Goal: Task Accomplishment & Management: Use online tool/utility

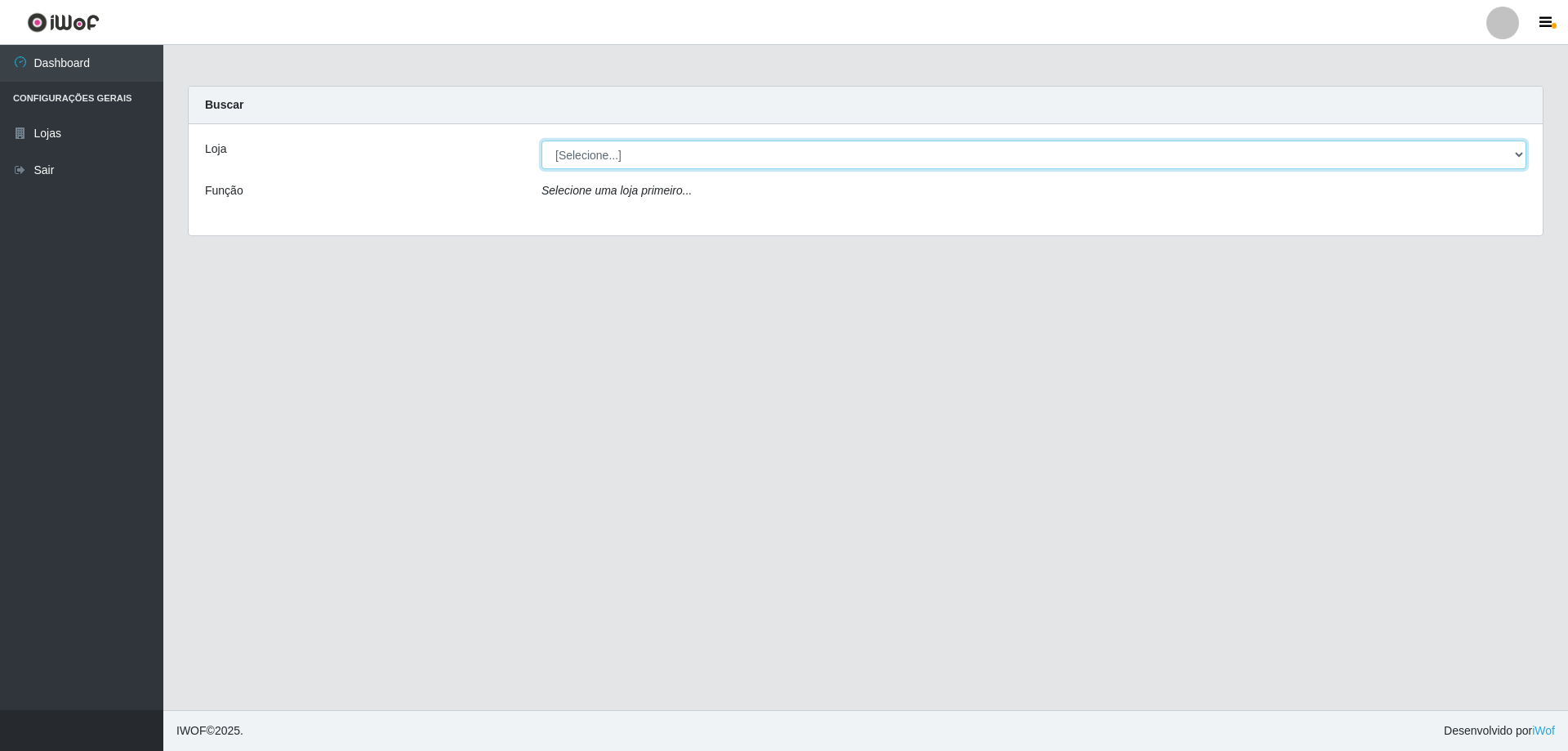
click at [1520, 156] on select "[Selecione...] Atacado Vem - [STREET_ADDRESS]" at bounding box center [1034, 155] width 985 height 29
select select "461"
click at [542, 141] on select "[Selecione...] Atacado Vem - [STREET_ADDRESS]" at bounding box center [1034, 155] width 985 height 29
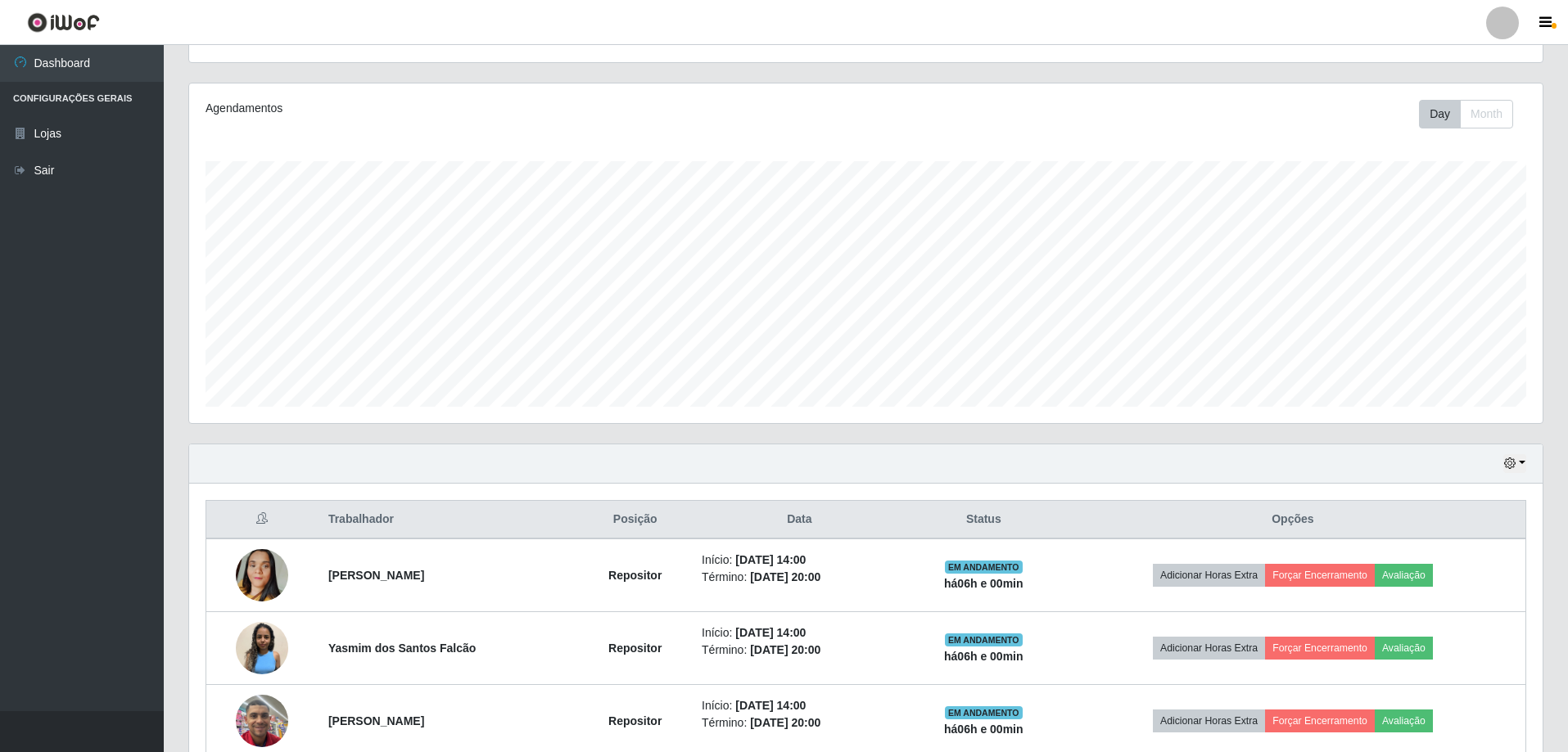
scroll to position [407, 0]
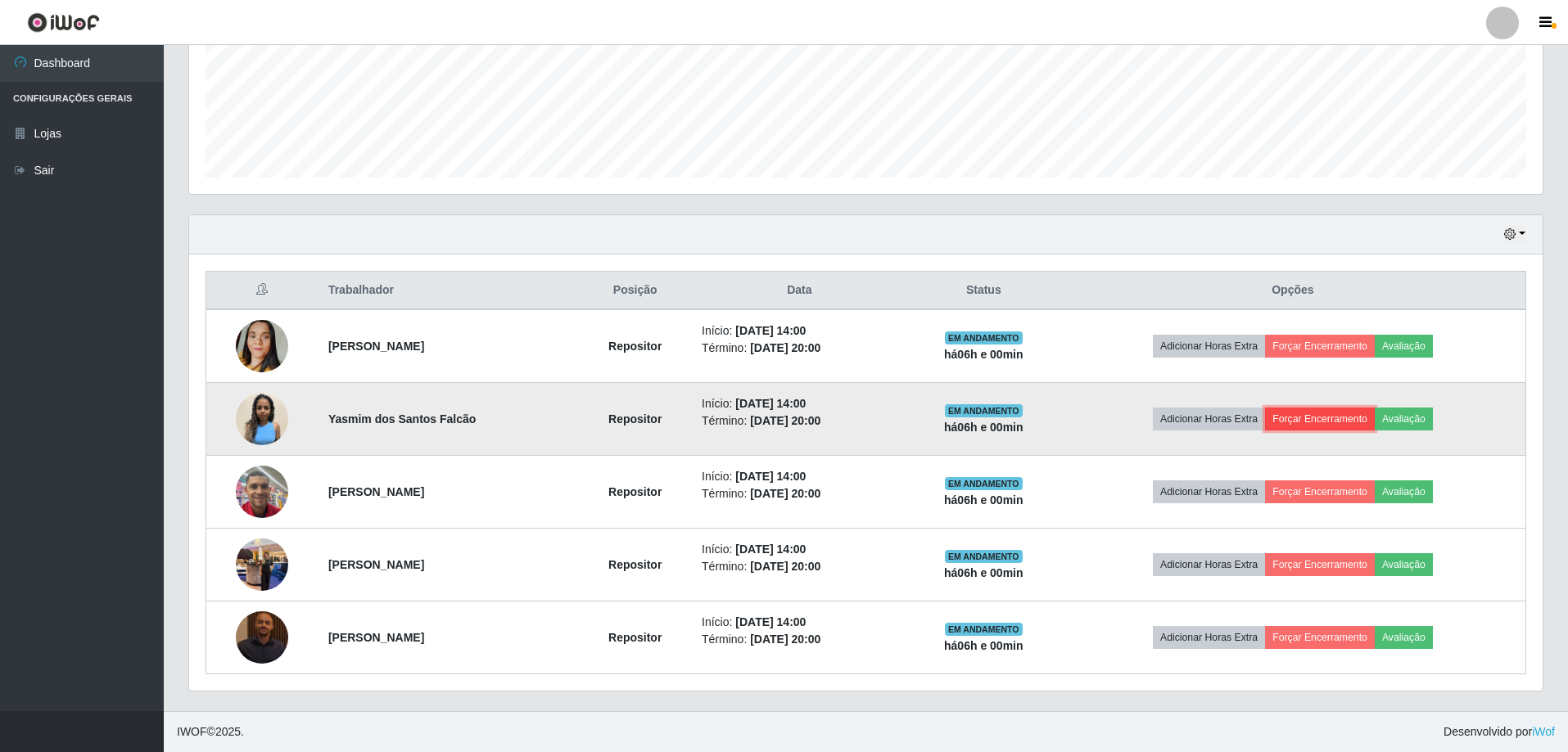
click at [1308, 417] on button "Forçar Encerramento" at bounding box center [1319, 419] width 110 height 23
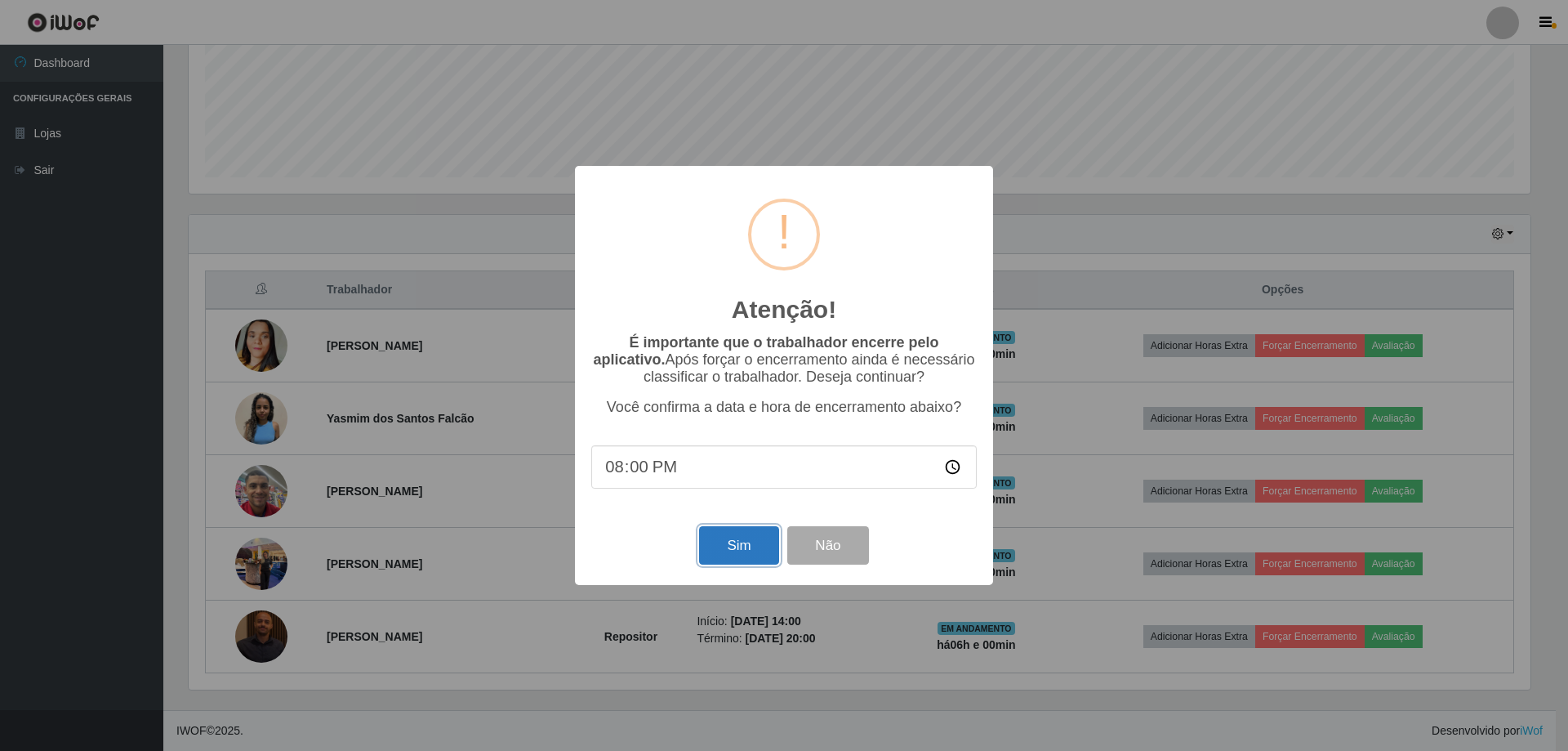
click at [752, 545] on button "Sim" at bounding box center [738, 545] width 79 height 39
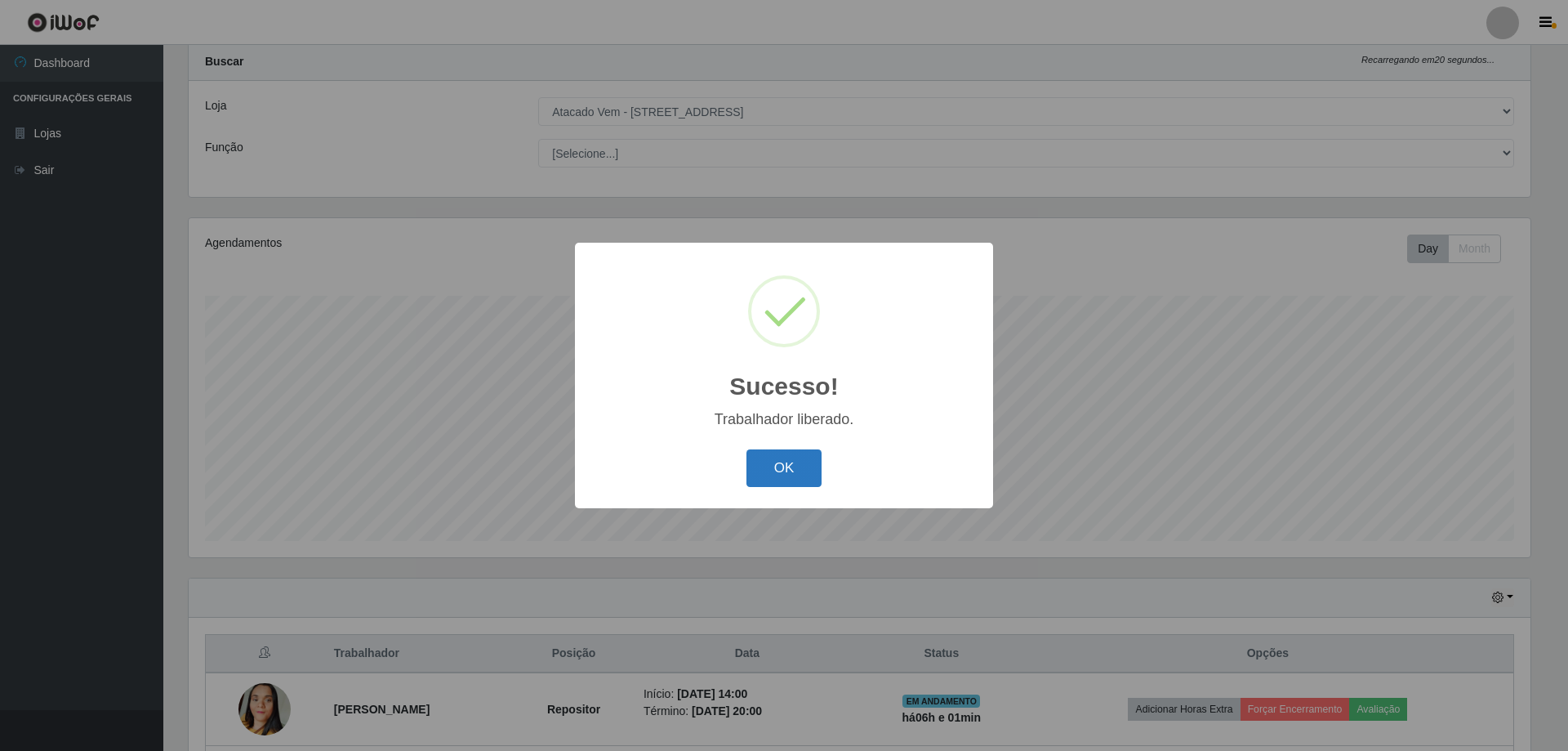
click at [781, 469] on button "OK" at bounding box center [784, 469] width 76 height 39
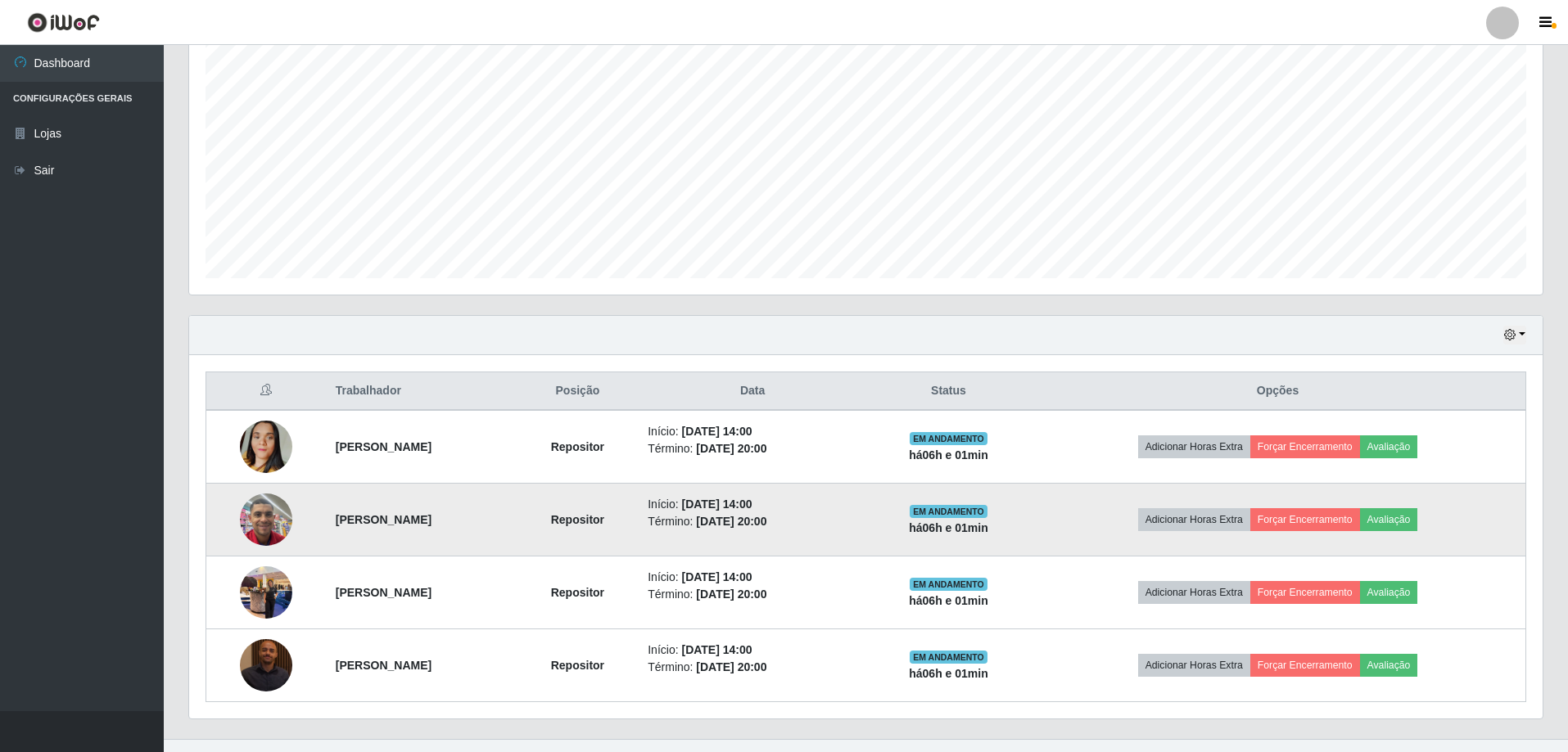
scroll to position [335, 0]
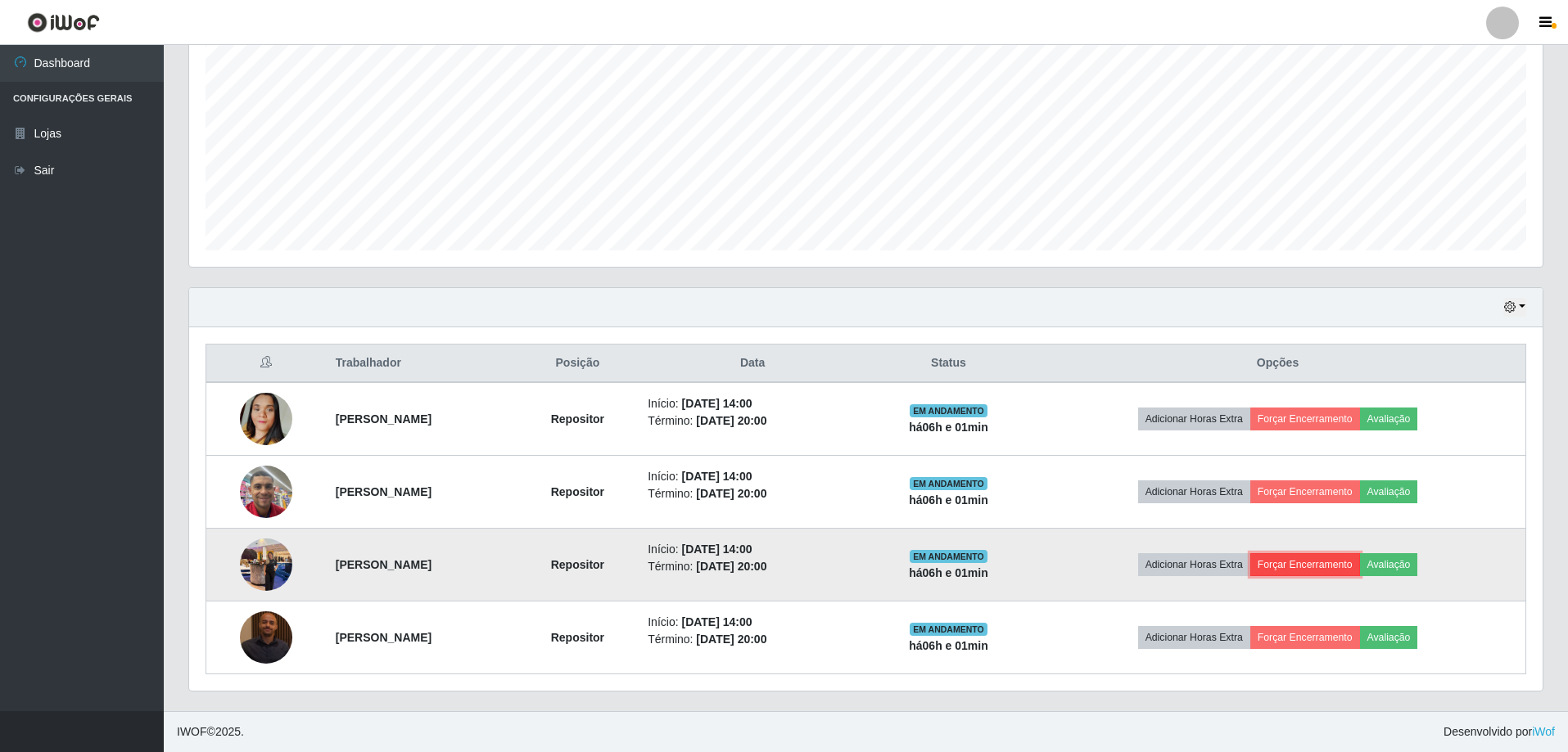
click at [1351, 569] on button "Forçar Encerramento" at bounding box center [1305, 565] width 110 height 23
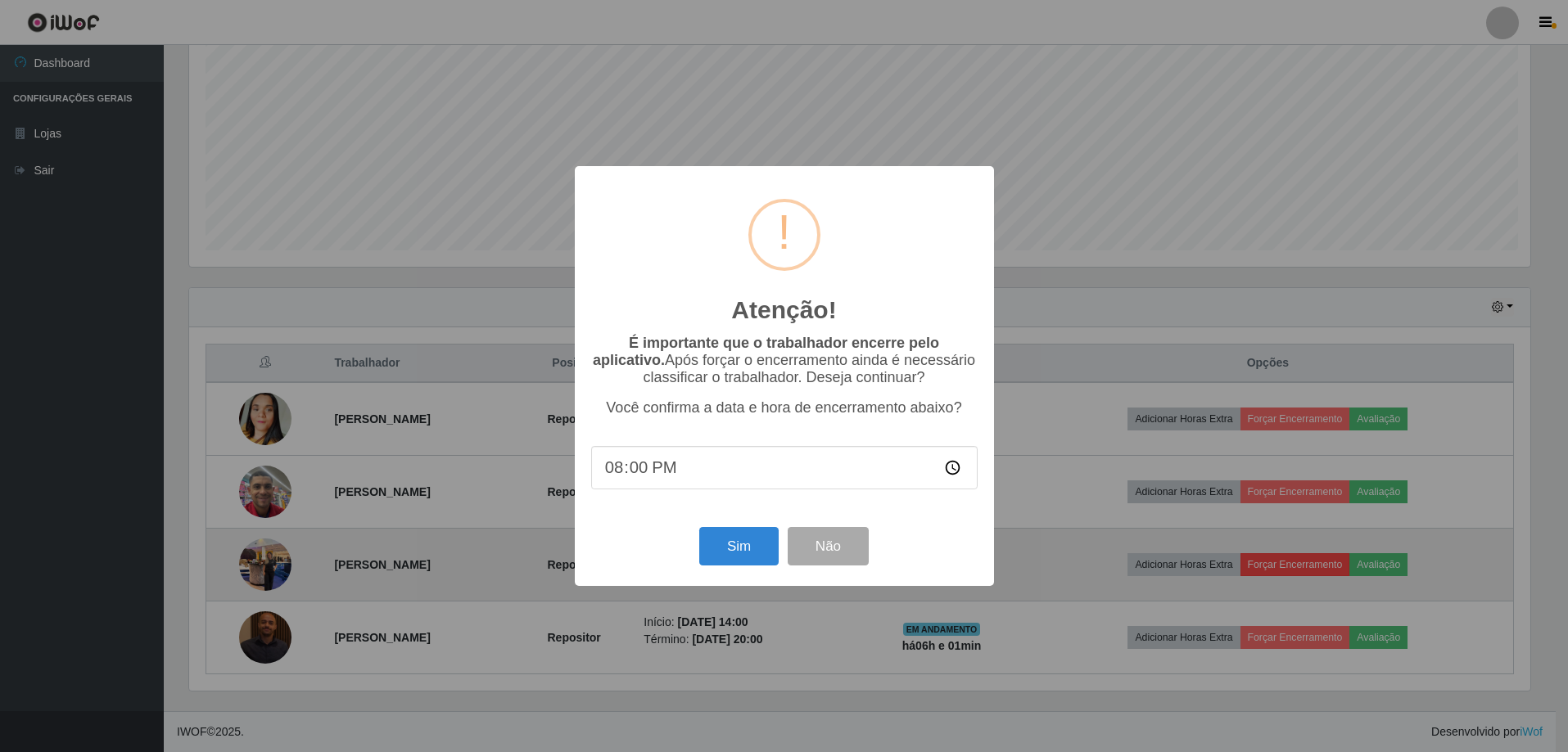
scroll to position [339, 1345]
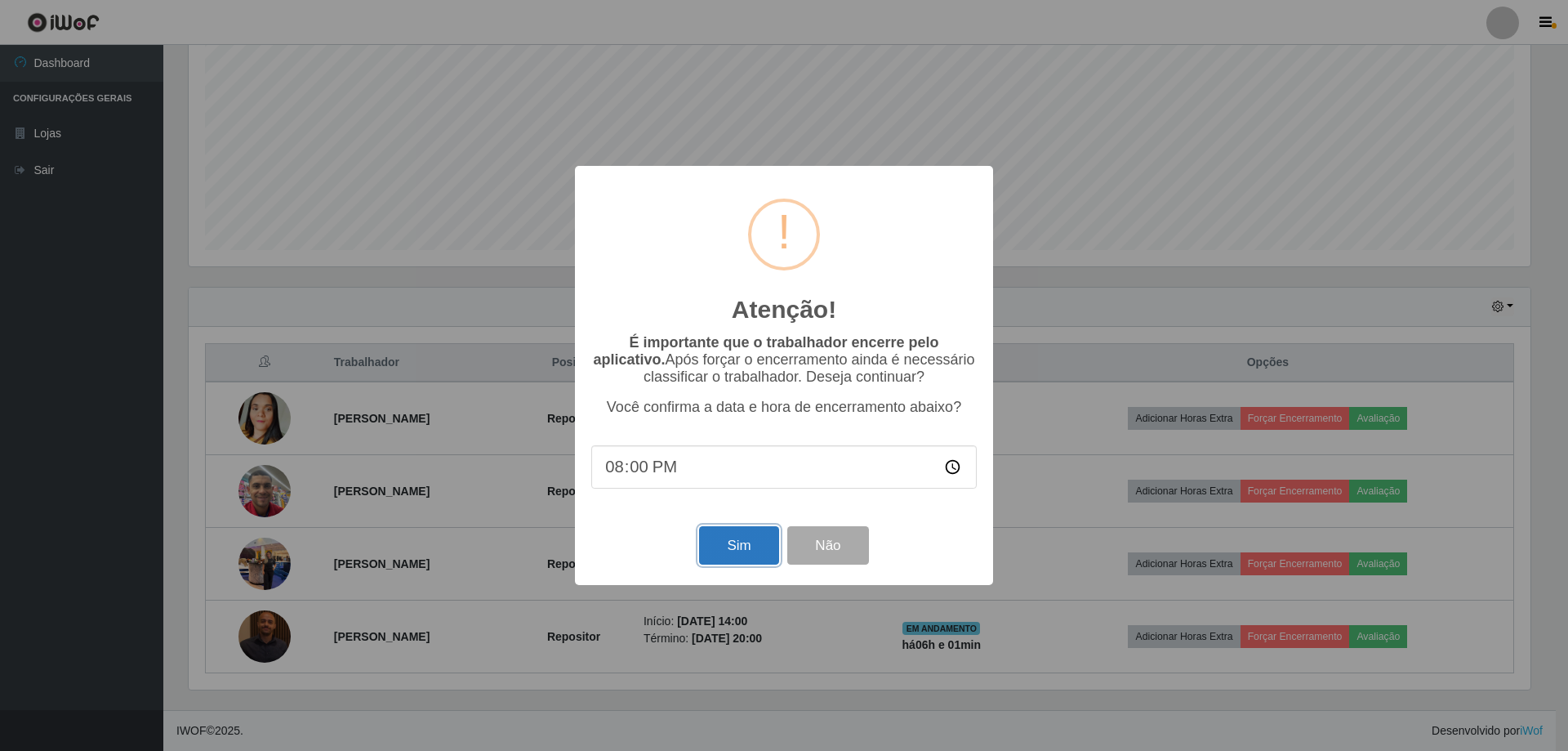
click at [737, 552] on button "Sim" at bounding box center [738, 545] width 79 height 39
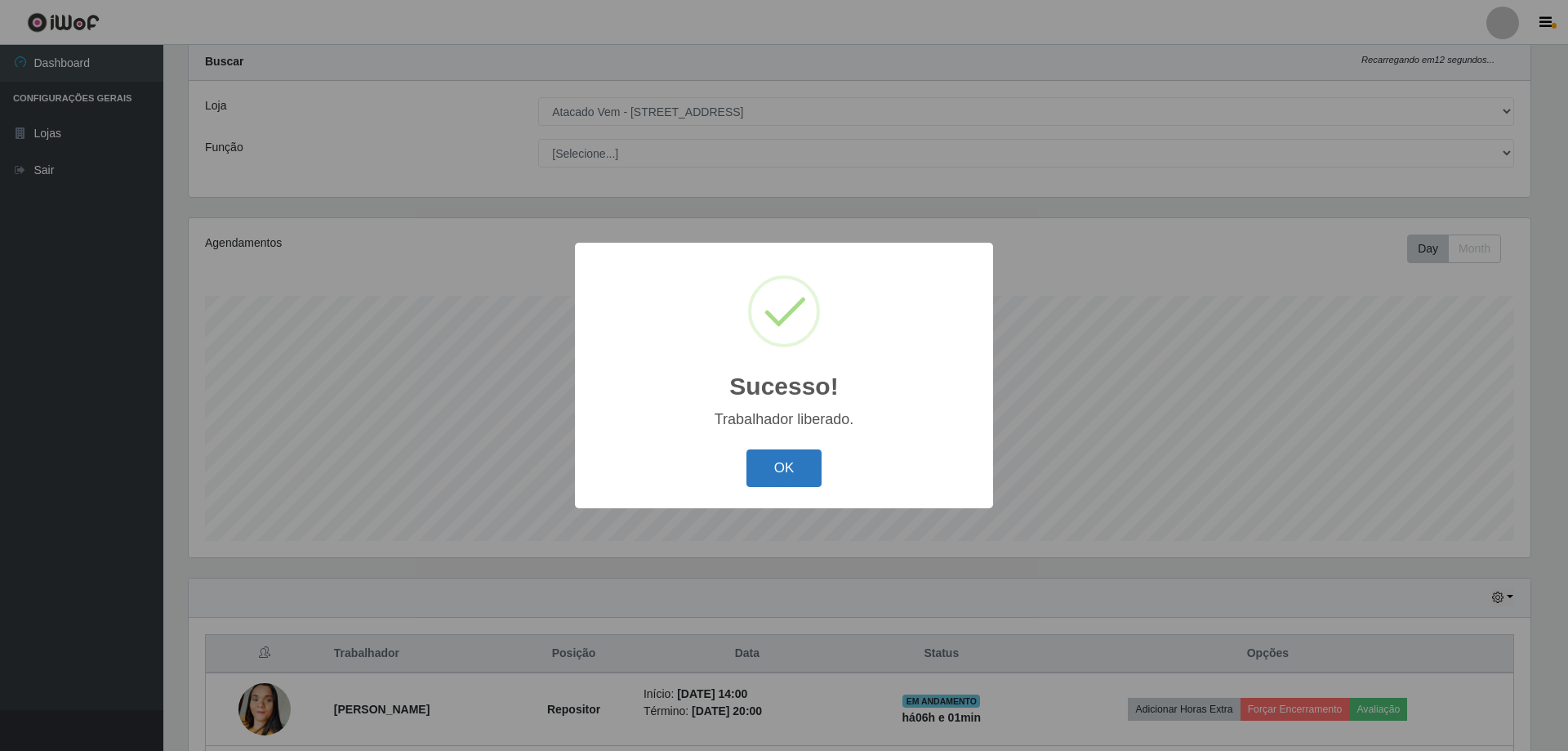
click at [774, 465] on button "OK" at bounding box center [784, 469] width 76 height 39
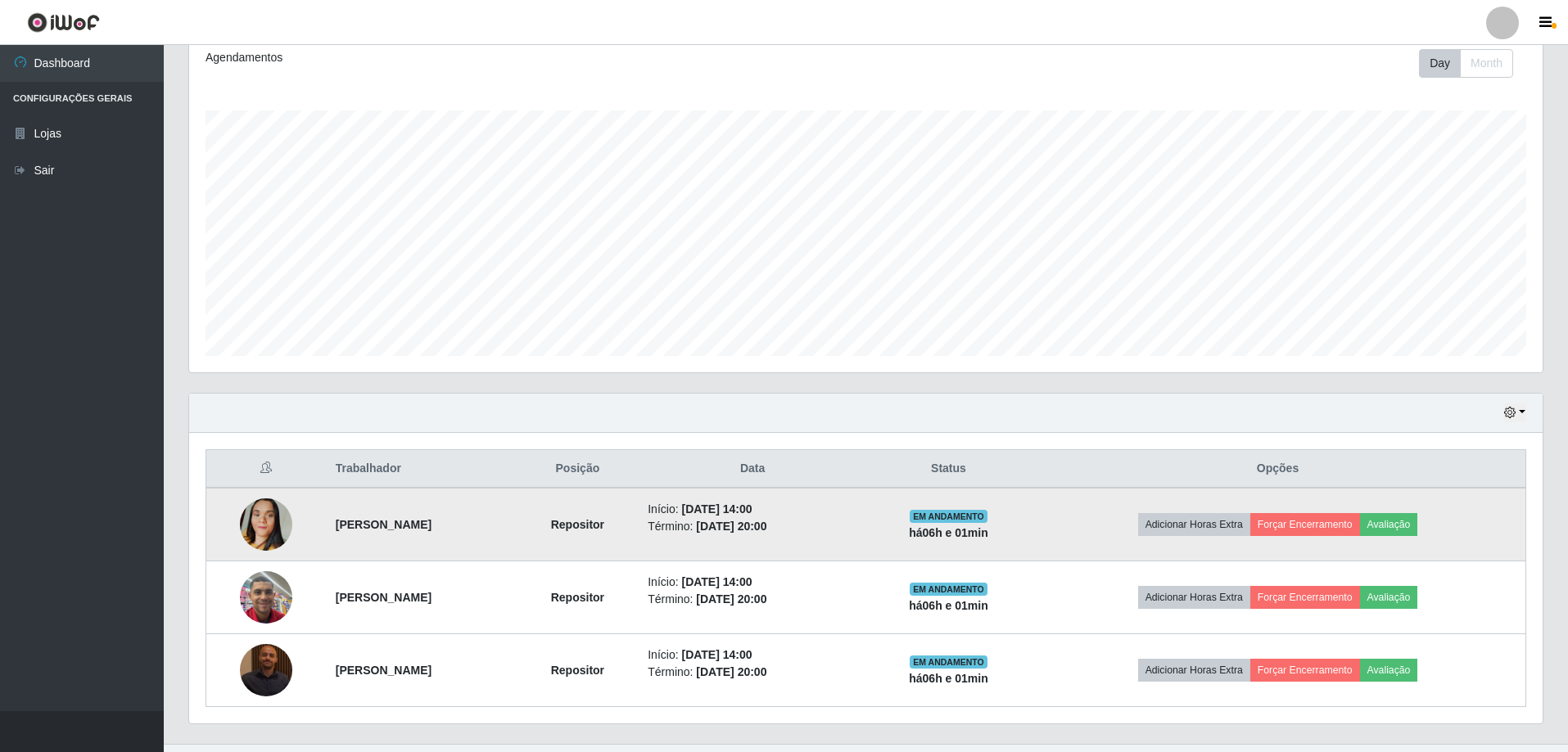
scroll to position [262, 0]
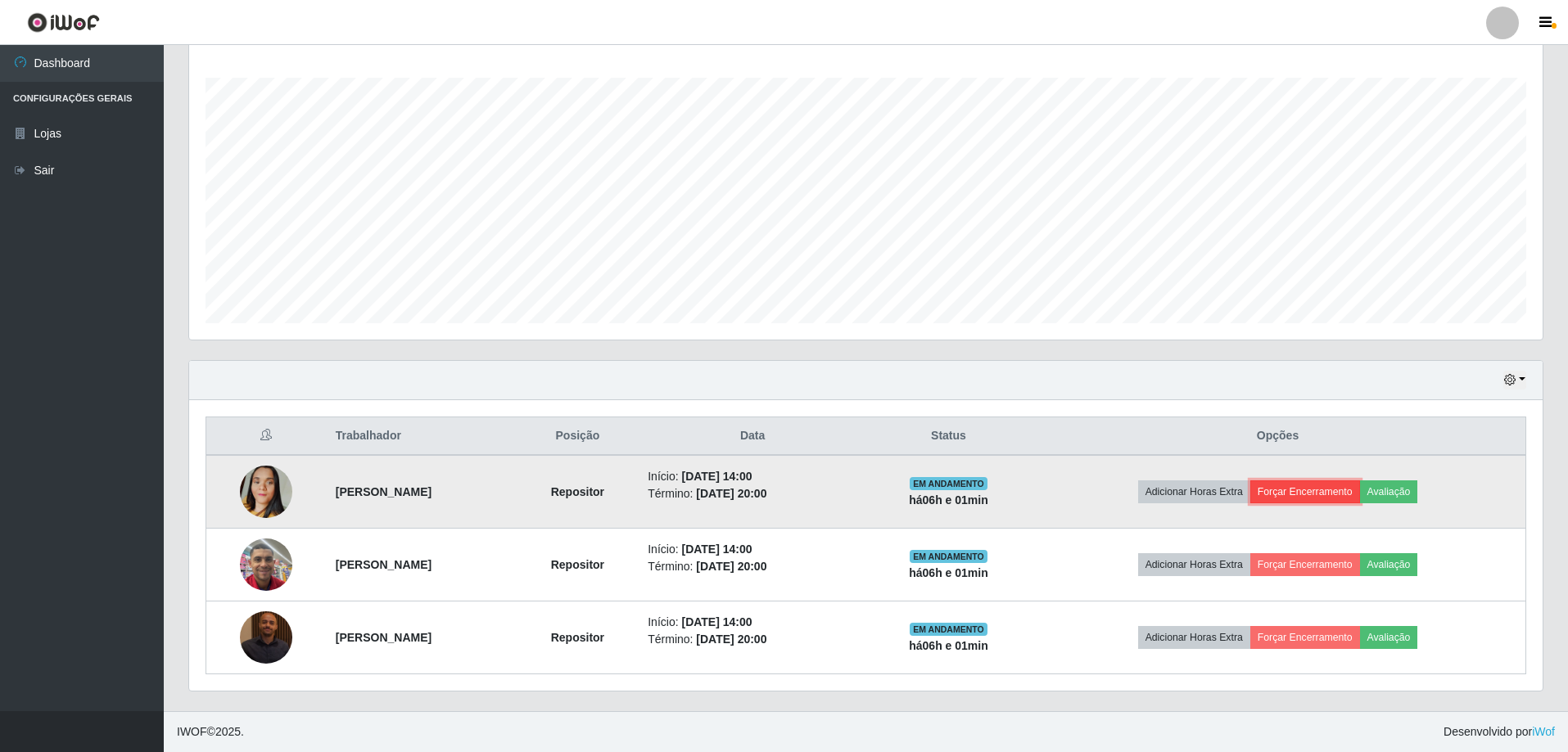
click at [1328, 489] on button "Forçar Encerramento" at bounding box center [1305, 492] width 110 height 23
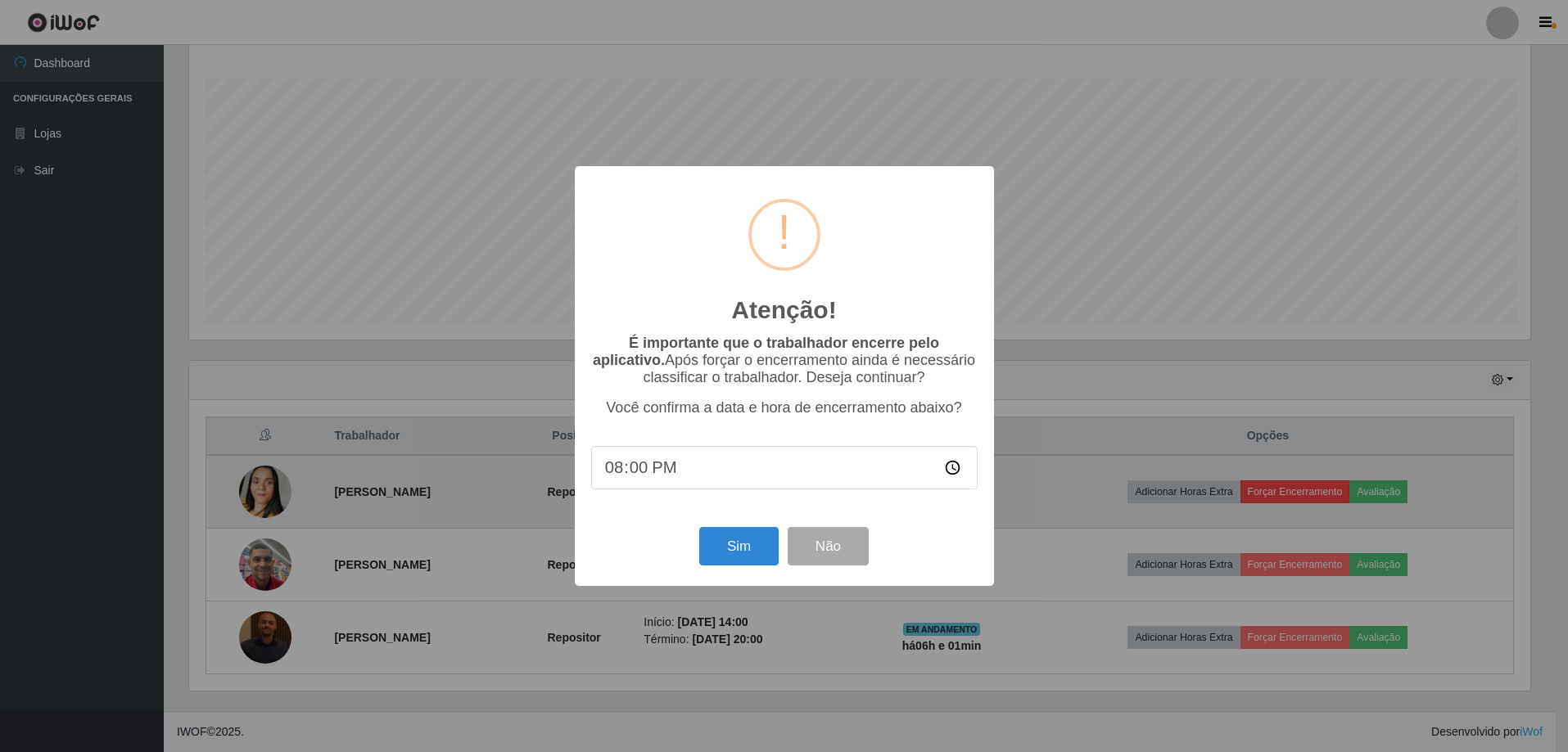
scroll to position [339, 1345]
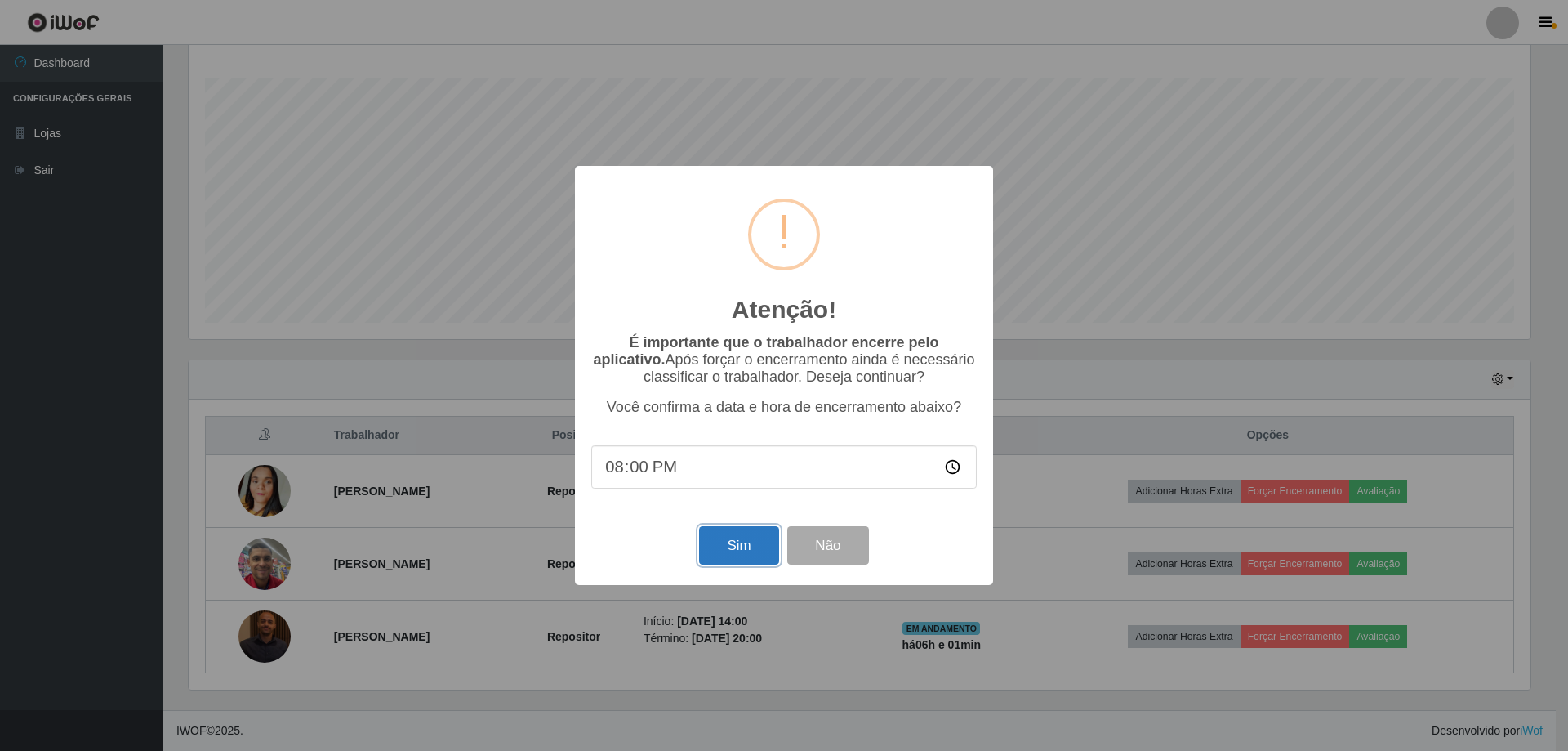
click at [731, 553] on button "Sim" at bounding box center [738, 545] width 79 height 39
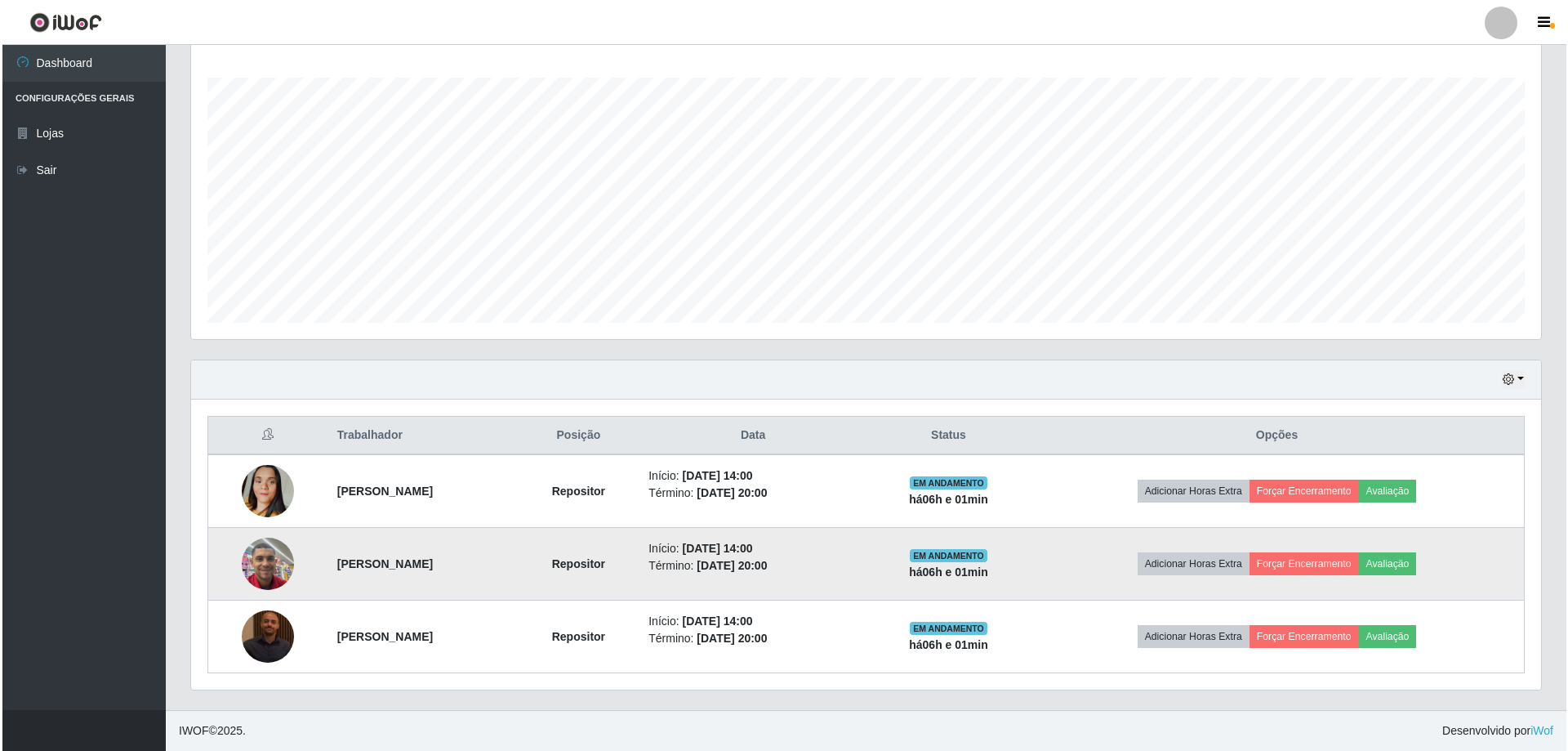
scroll to position [0, 0]
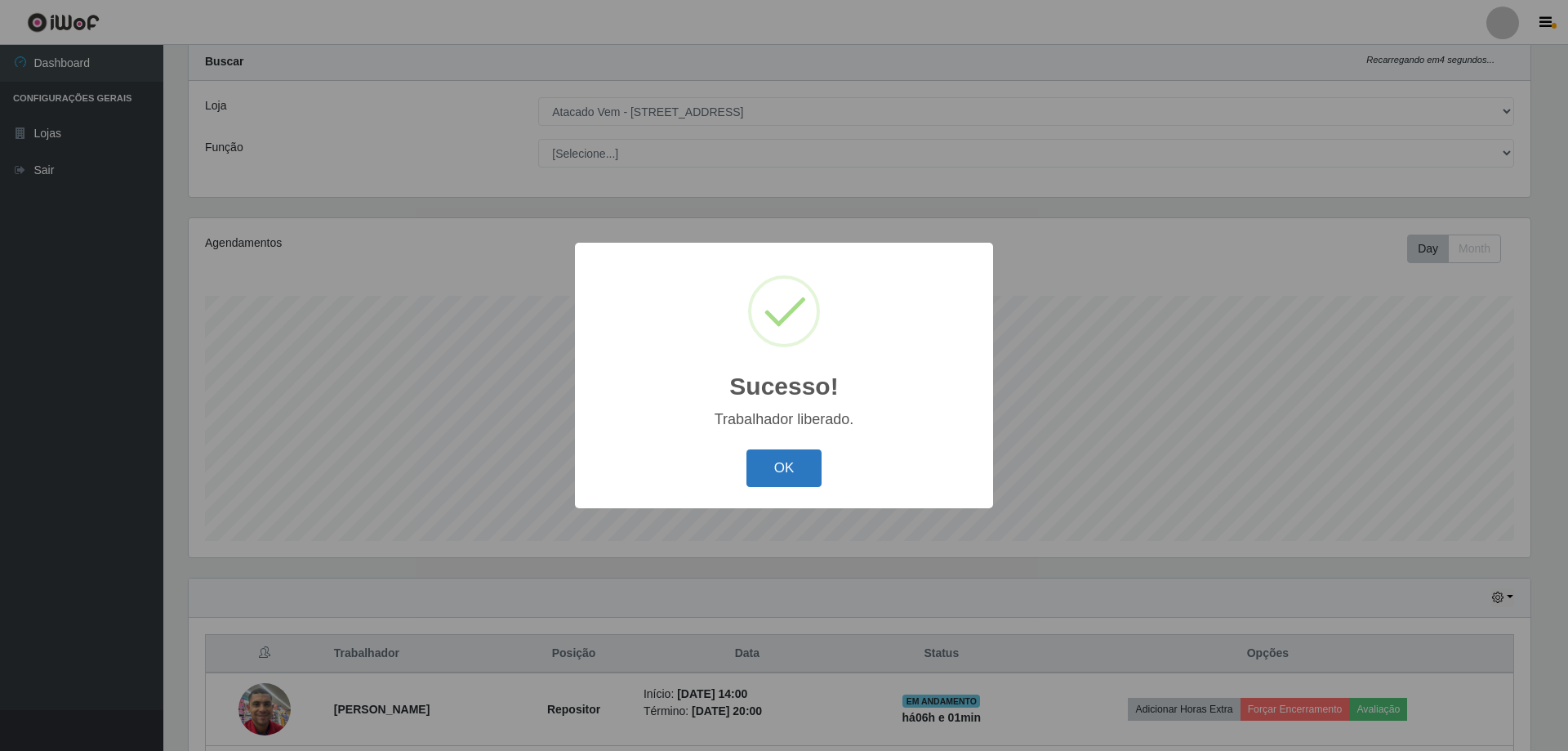
click at [781, 462] on button "OK" at bounding box center [784, 469] width 76 height 39
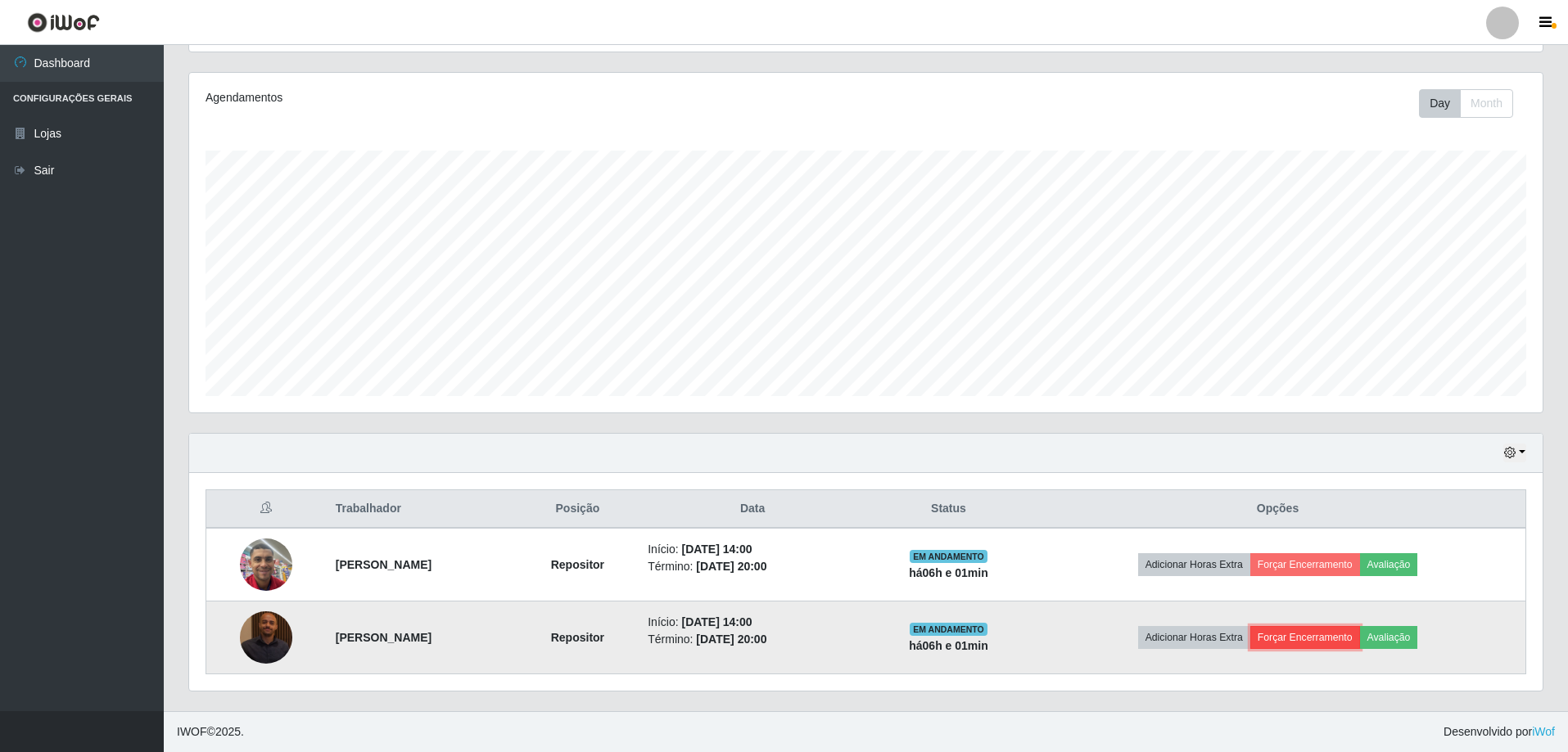
click at [1358, 636] on button "Forçar Encerramento" at bounding box center [1305, 638] width 110 height 23
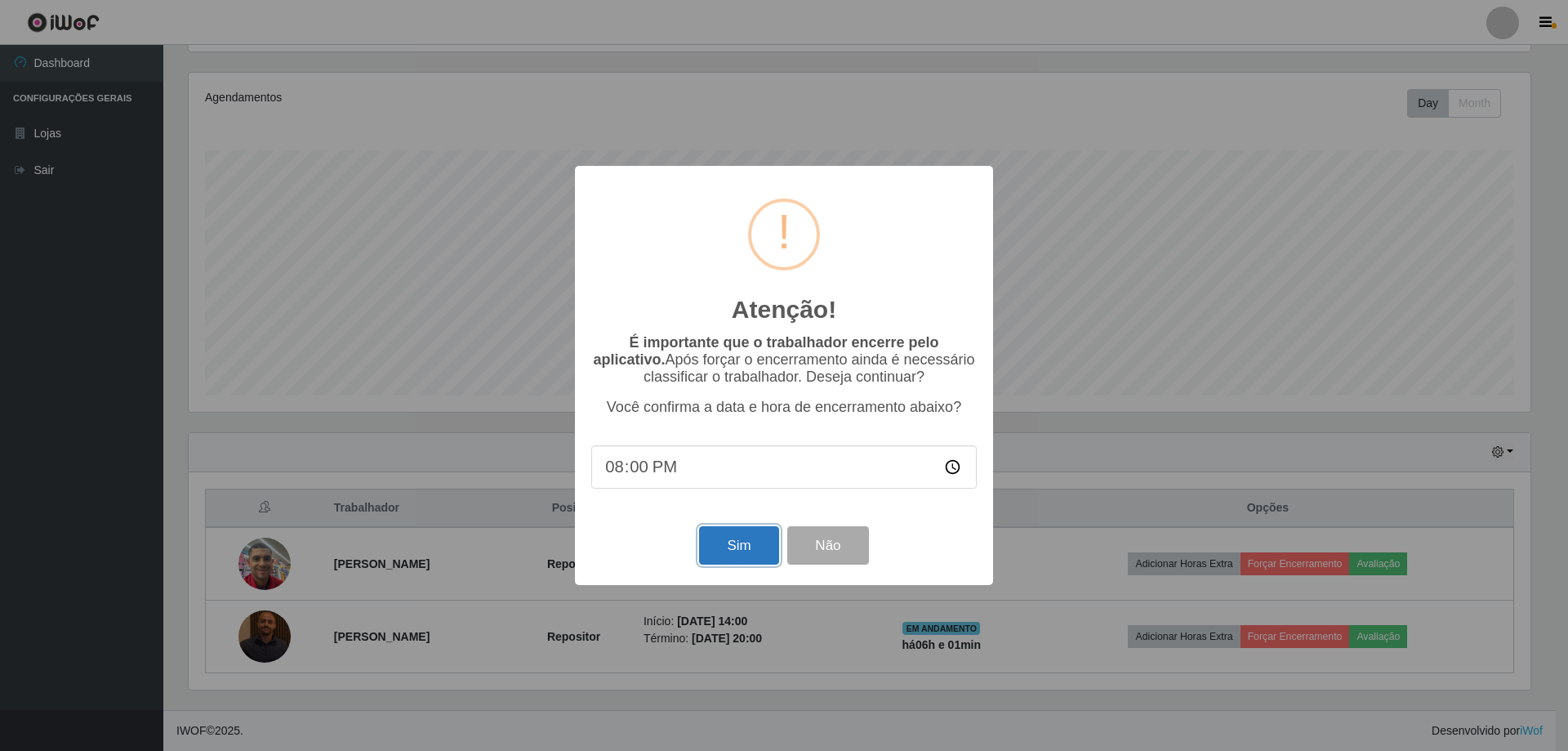
click at [748, 548] on button "Sim" at bounding box center [738, 545] width 79 height 39
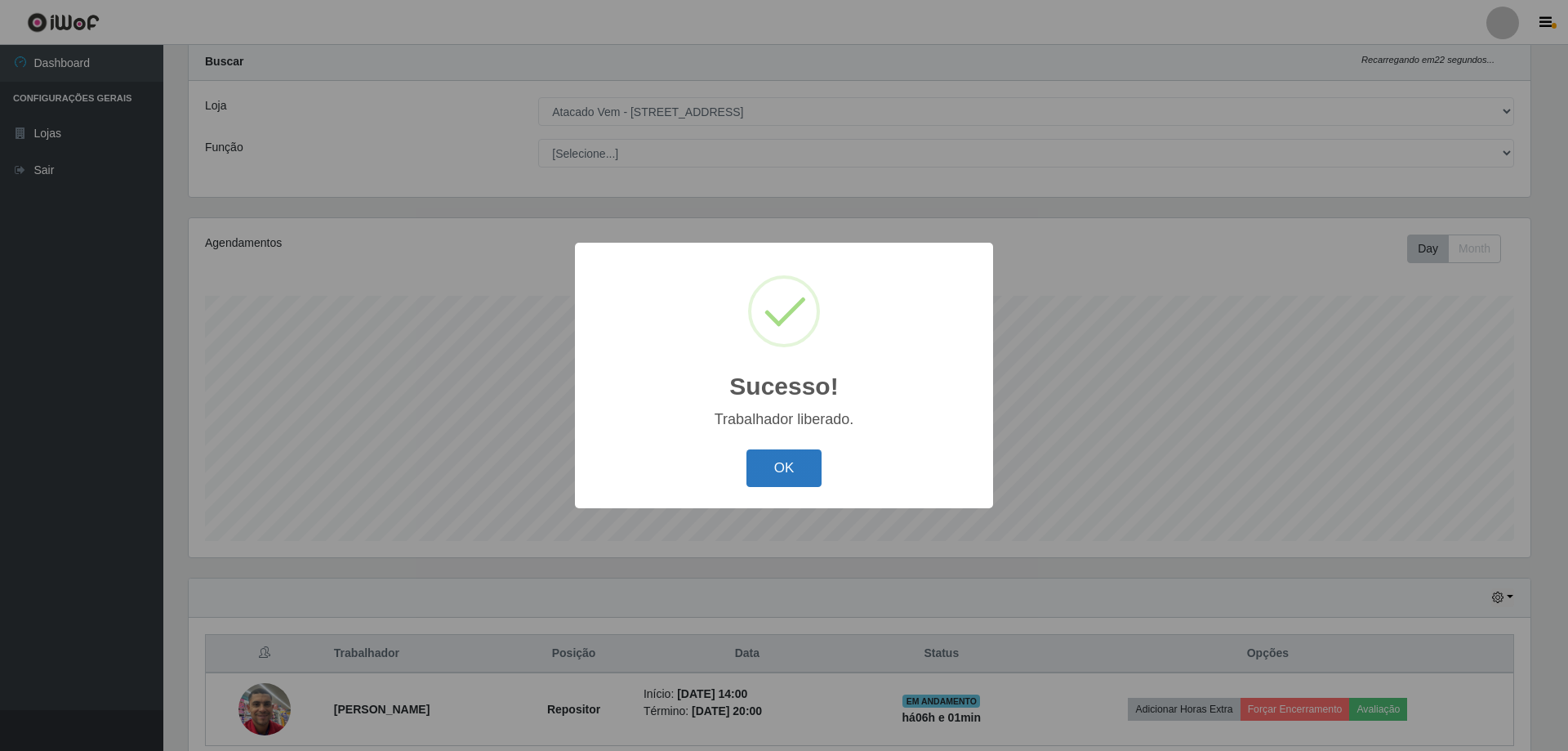
click at [780, 461] on button "OK" at bounding box center [784, 469] width 76 height 39
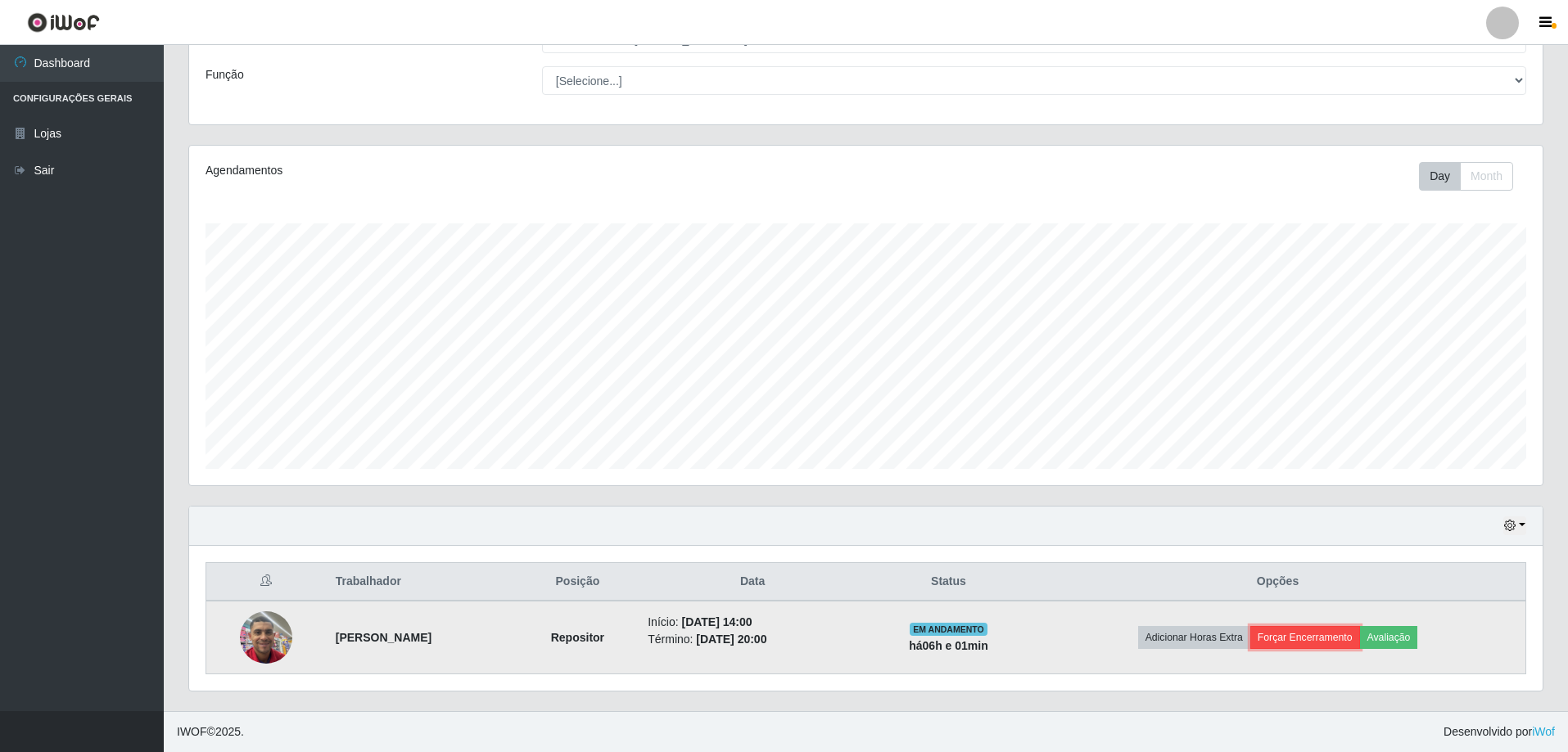
click at [1340, 635] on button "Forçar Encerramento" at bounding box center [1305, 638] width 110 height 23
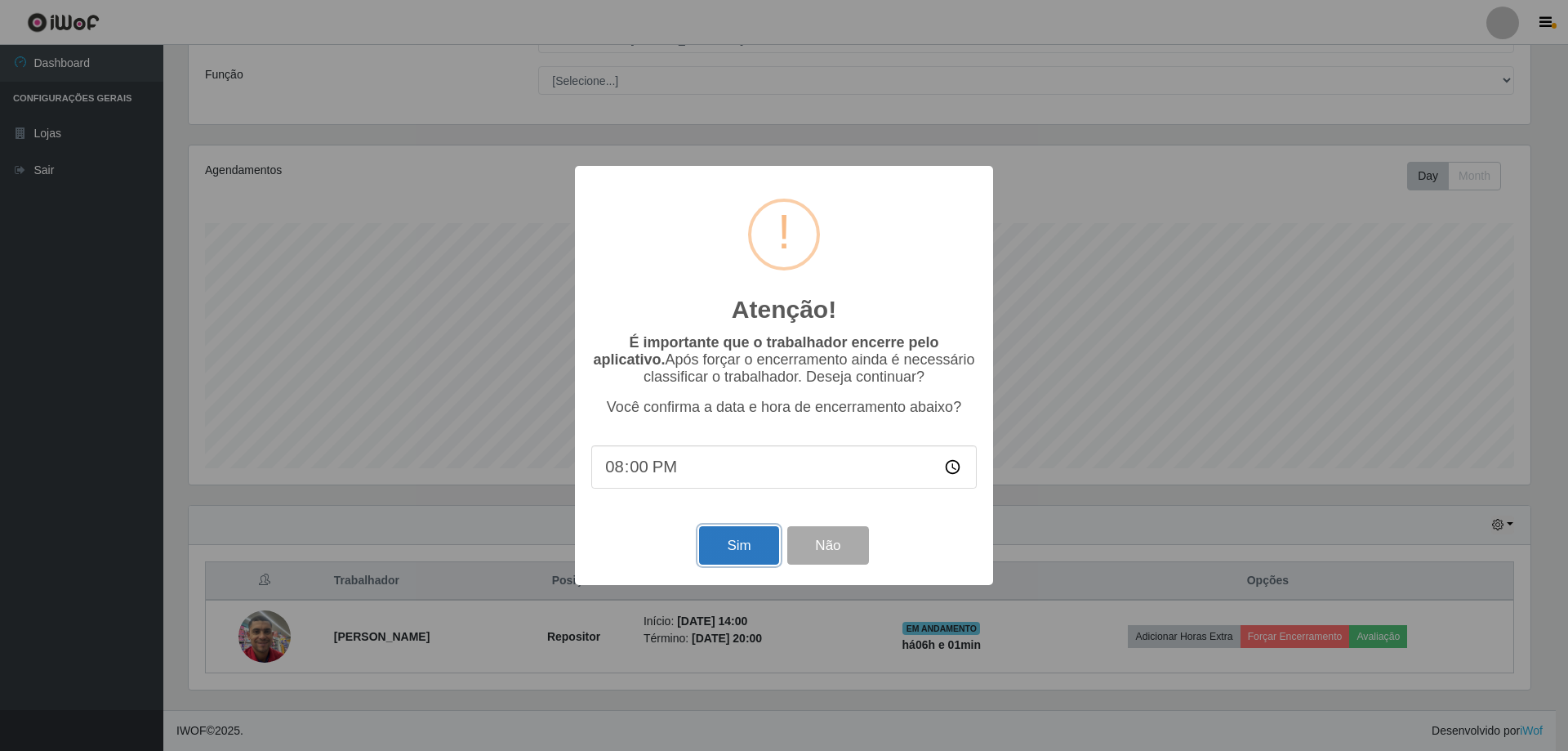
click at [770, 549] on button "Sim" at bounding box center [738, 545] width 79 height 39
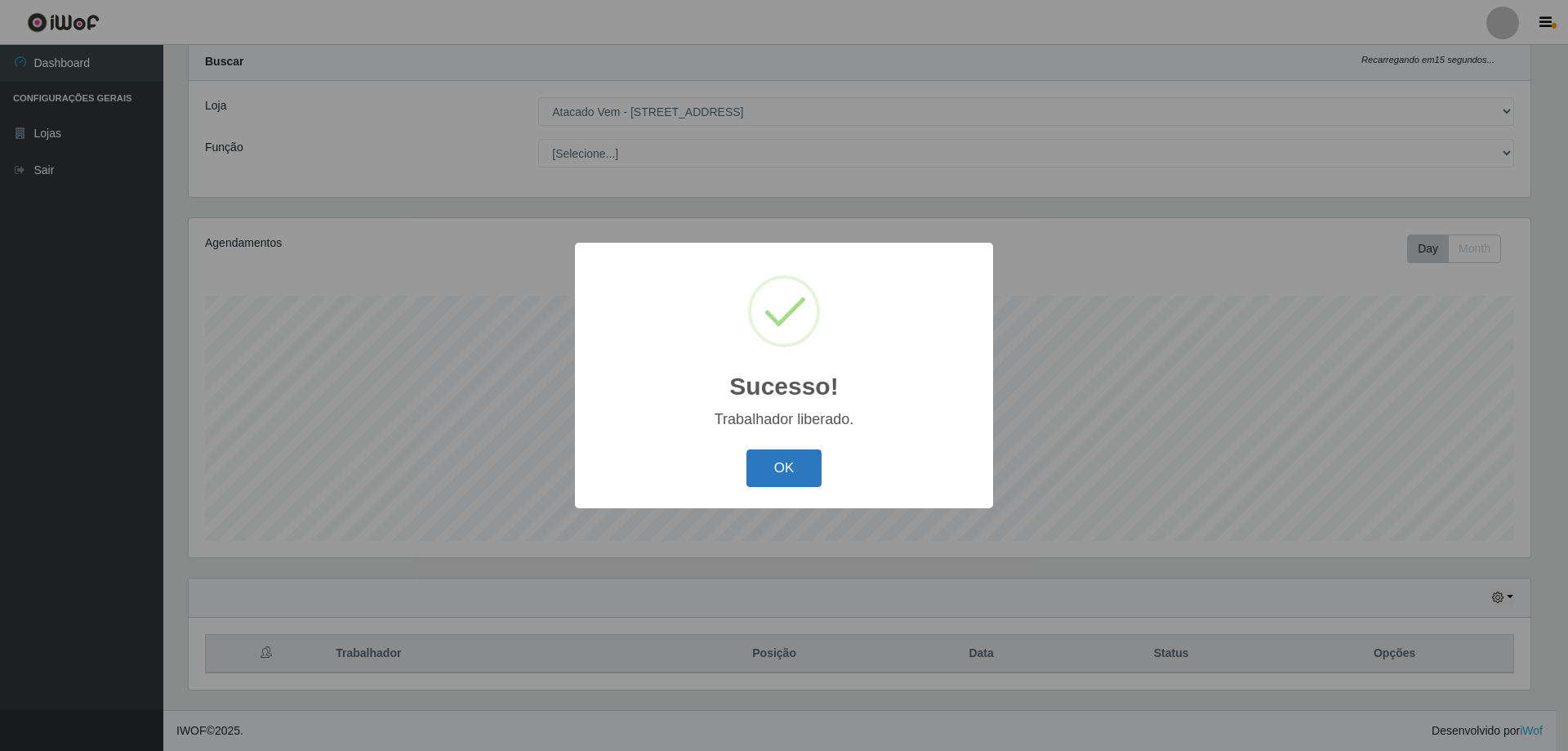
click at [791, 475] on button "OK" at bounding box center [784, 469] width 76 height 39
